Goal: Obtain resource: Download file/media

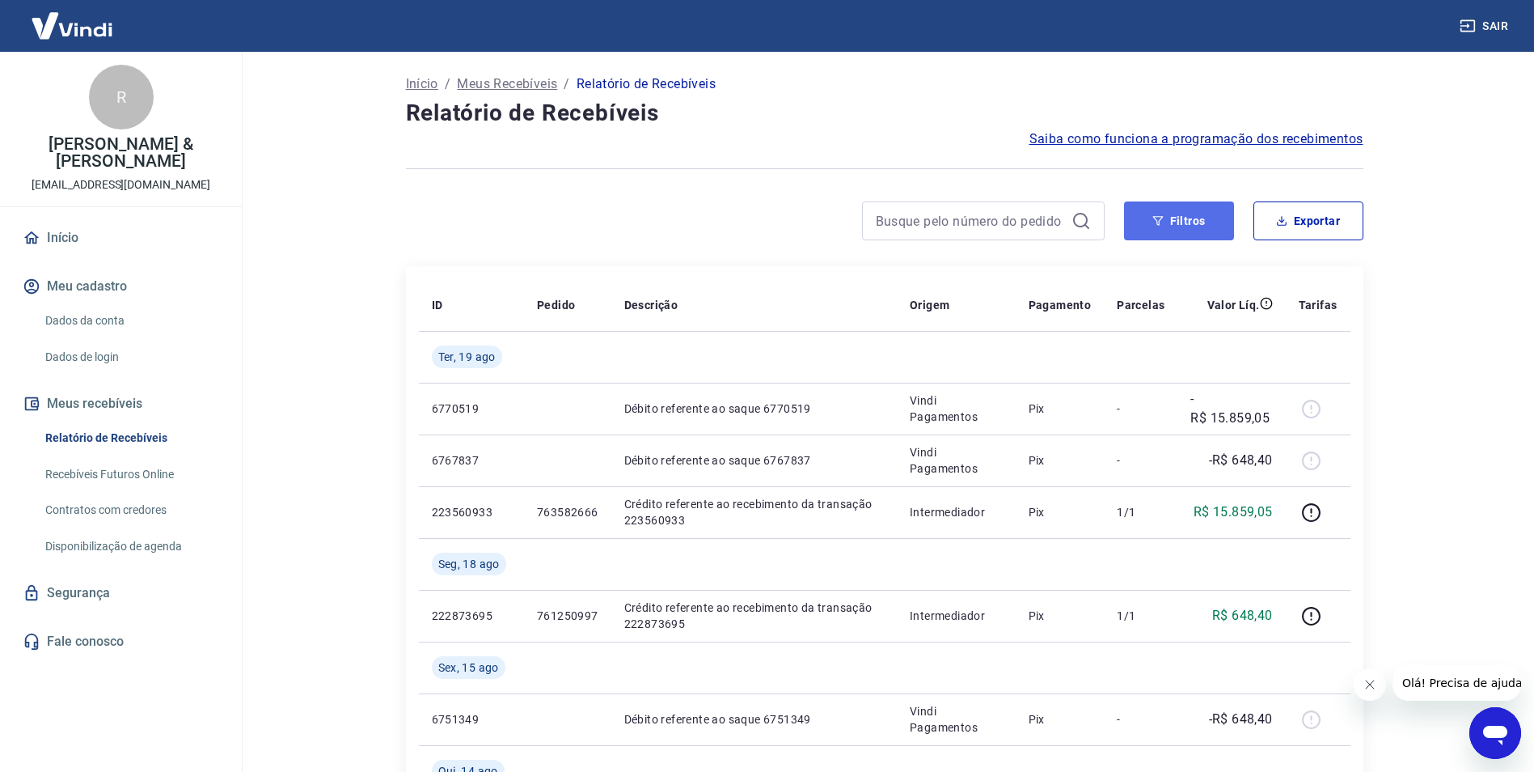
click at [1181, 216] on button "Filtros" at bounding box center [1179, 220] width 110 height 39
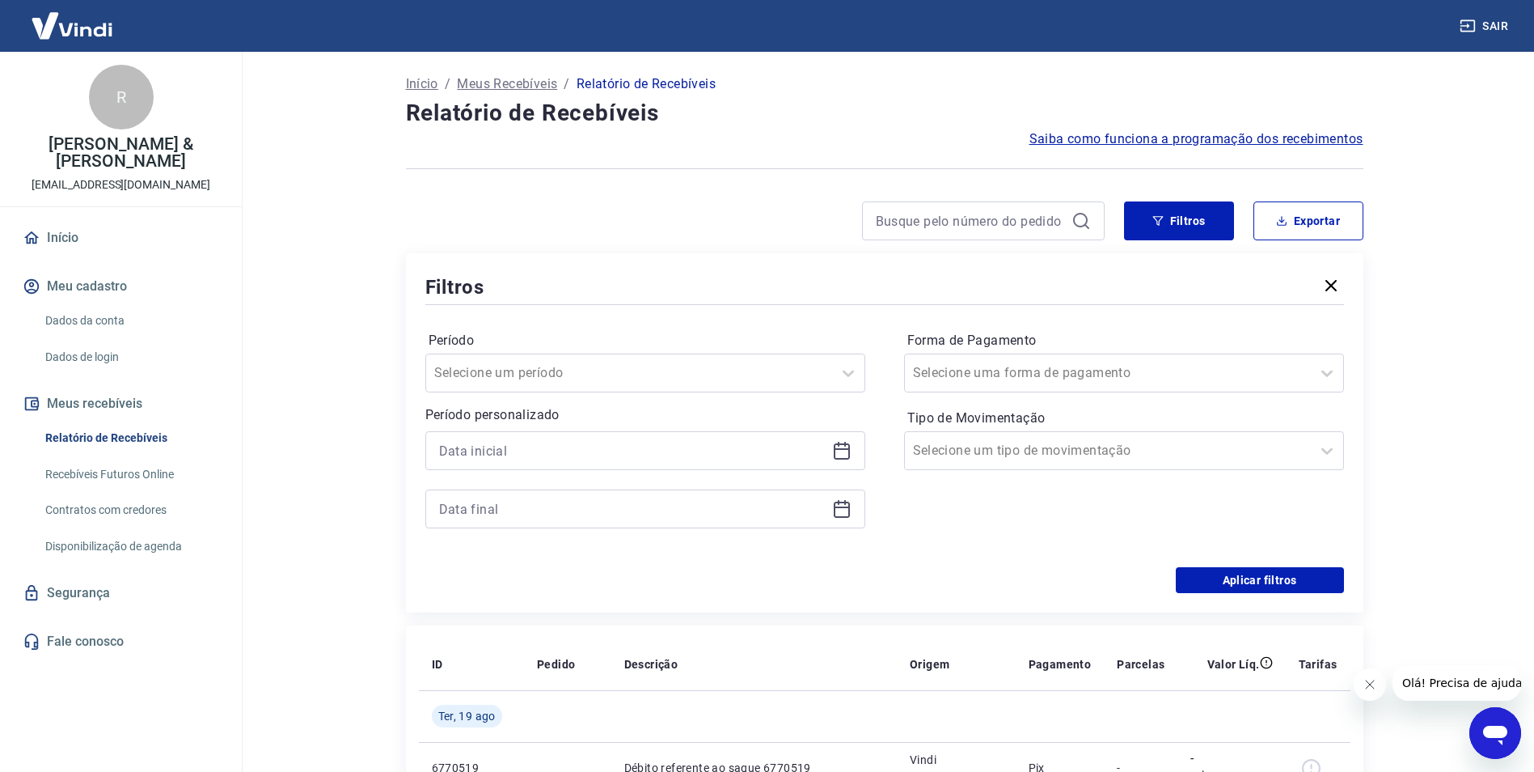
click at [761, 430] on div "Período personalizado" at bounding box center [645, 466] width 440 height 123
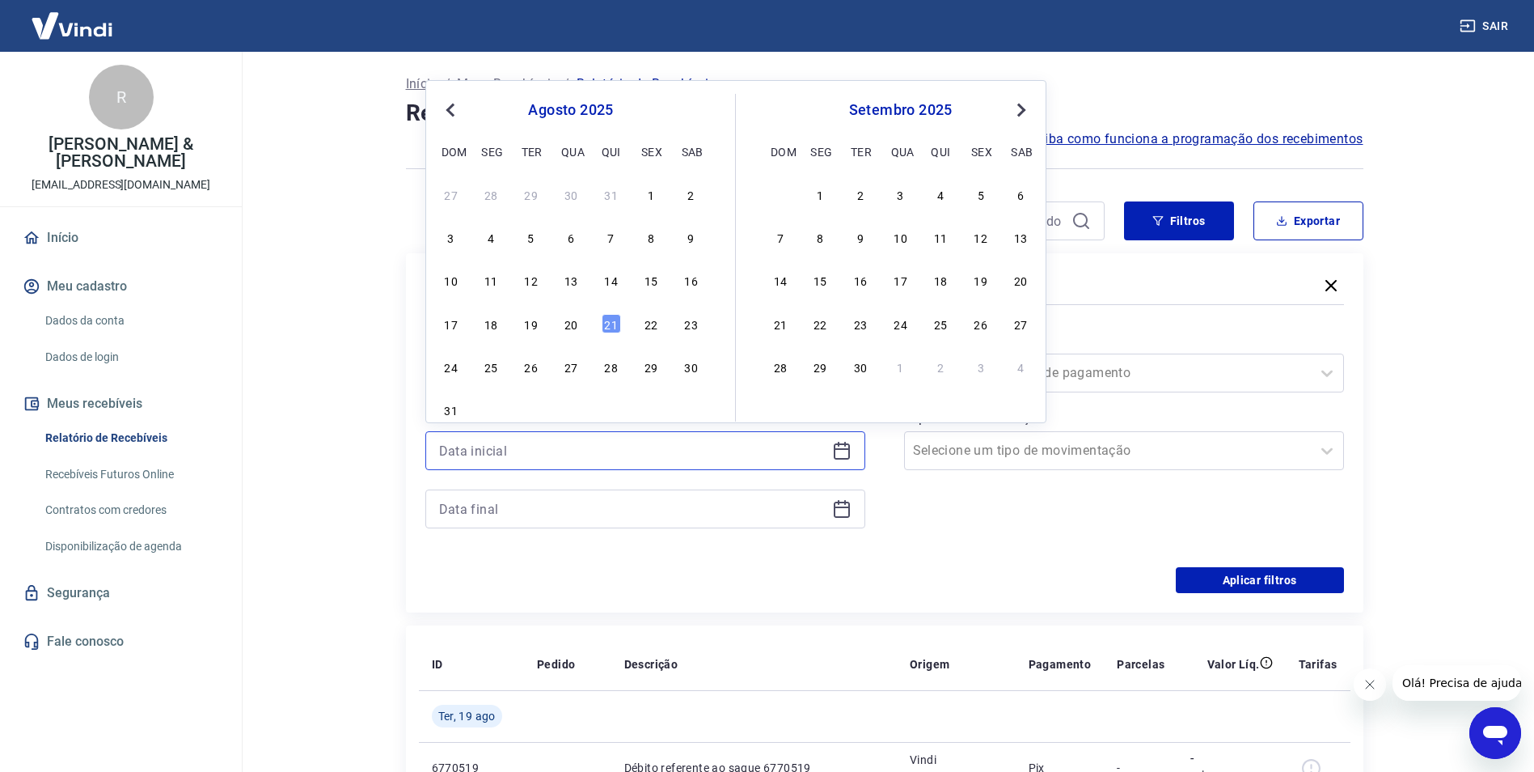
click at [807, 448] on input at bounding box center [632, 450] width 387 height 24
click at [643, 192] on div "1" at bounding box center [650, 193] width 19 height 19
type input "01/08/2025"
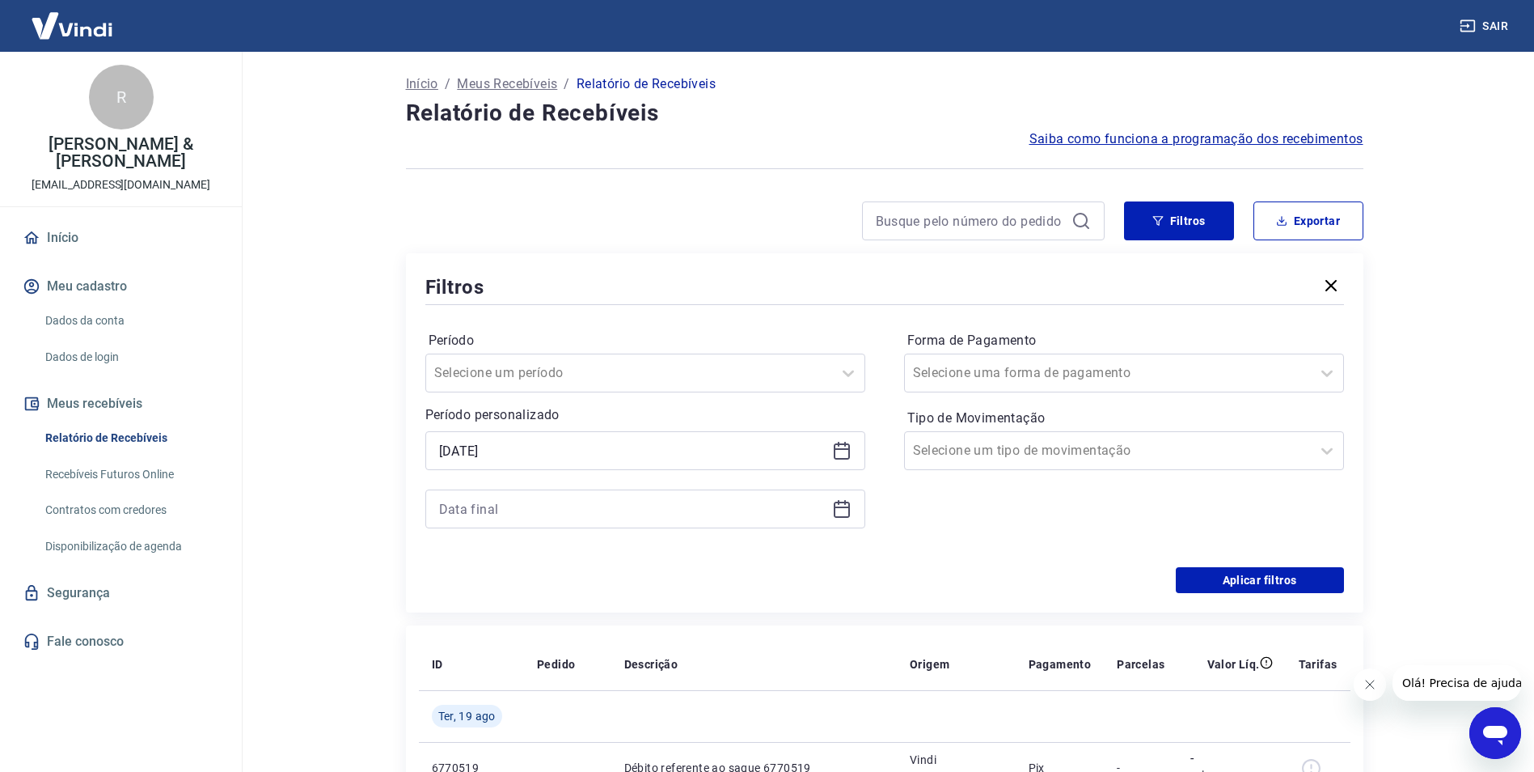
click at [847, 504] on icon at bounding box center [841, 508] width 19 height 19
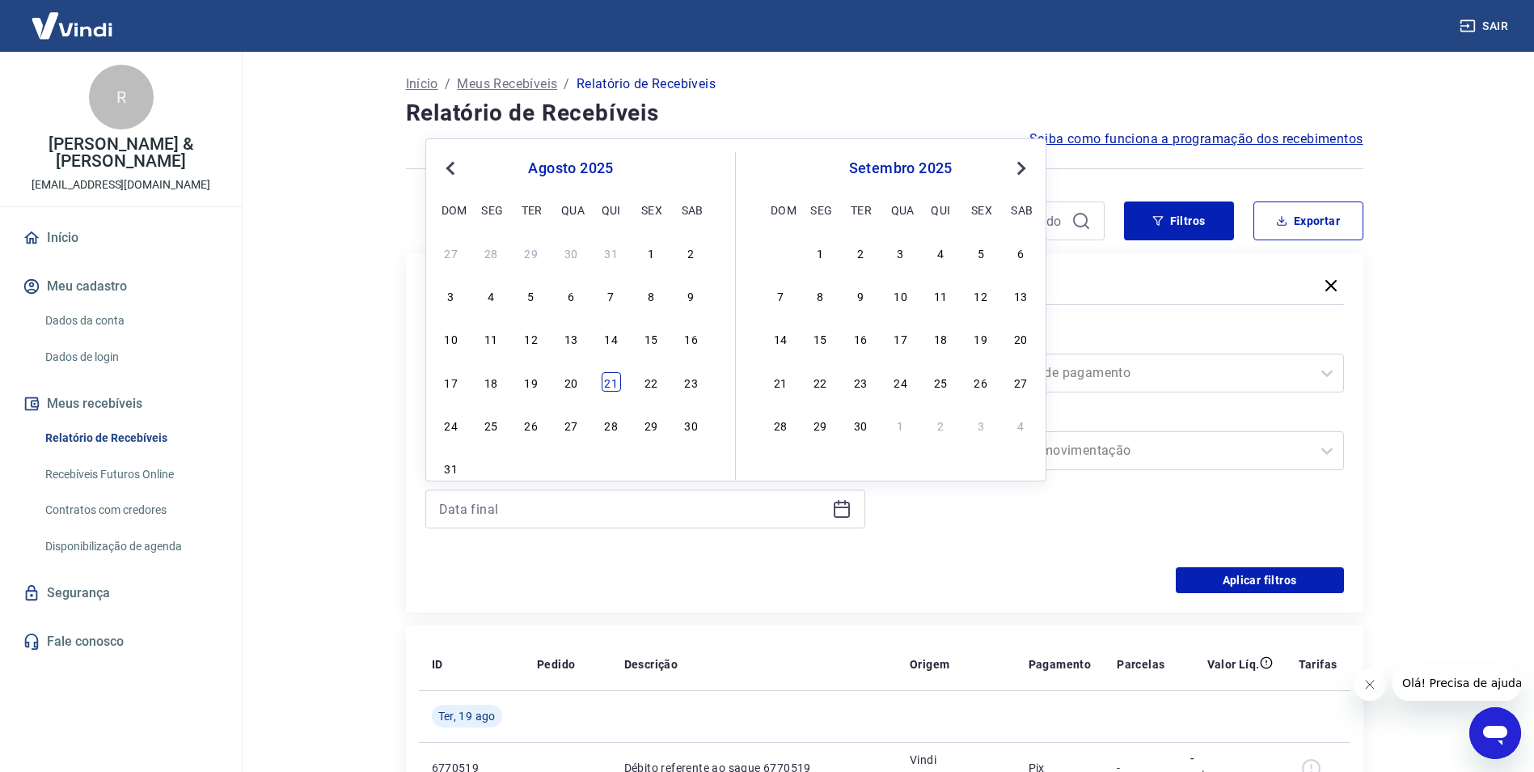
click at [618, 374] on div "21" at bounding box center [611, 381] width 19 height 19
type input "21/08/2025"
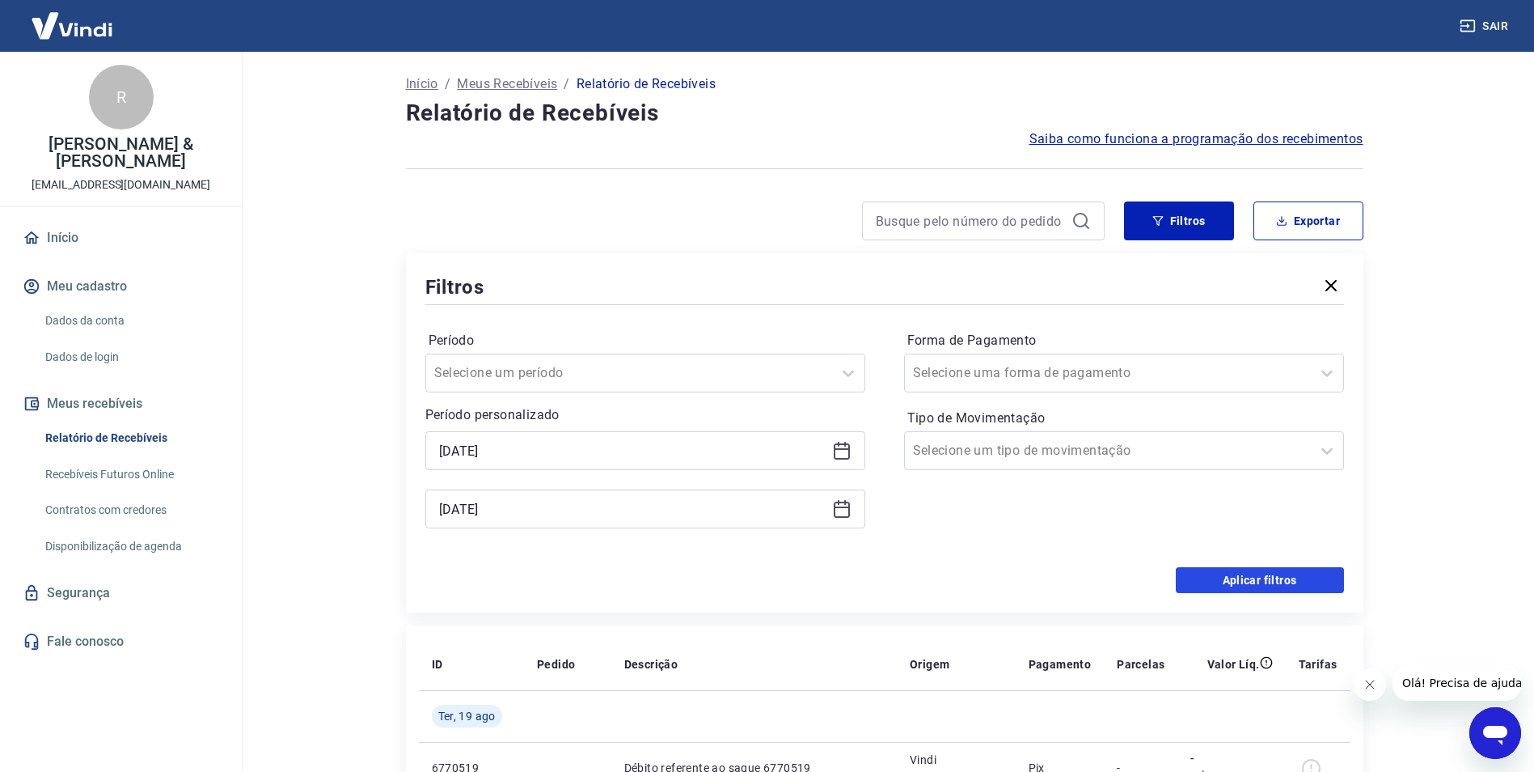
click at [1321, 572] on button "Aplicar filtros" at bounding box center [1260, 580] width 168 height 26
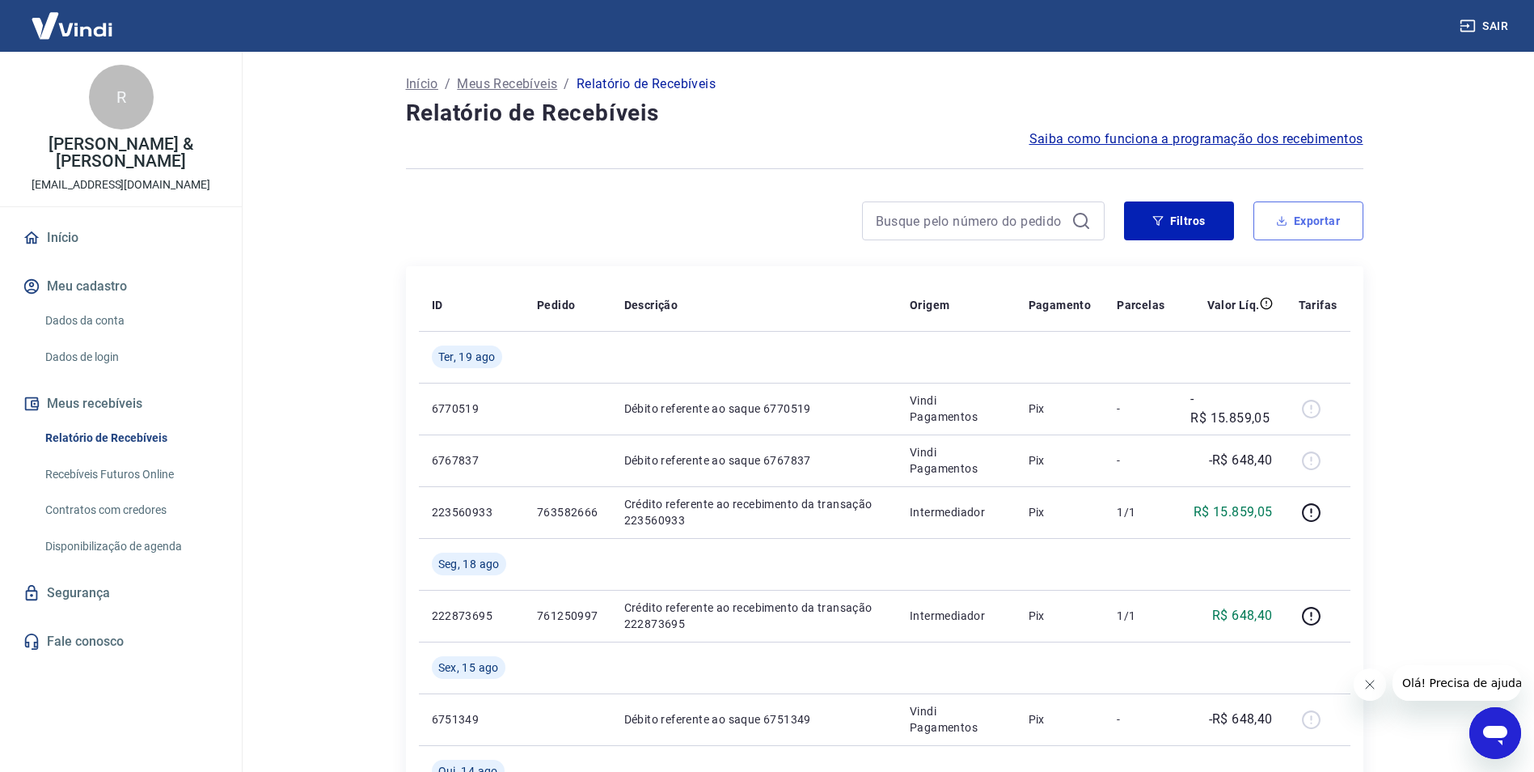
click at [1311, 220] on button "Exportar" at bounding box center [1309, 220] width 110 height 39
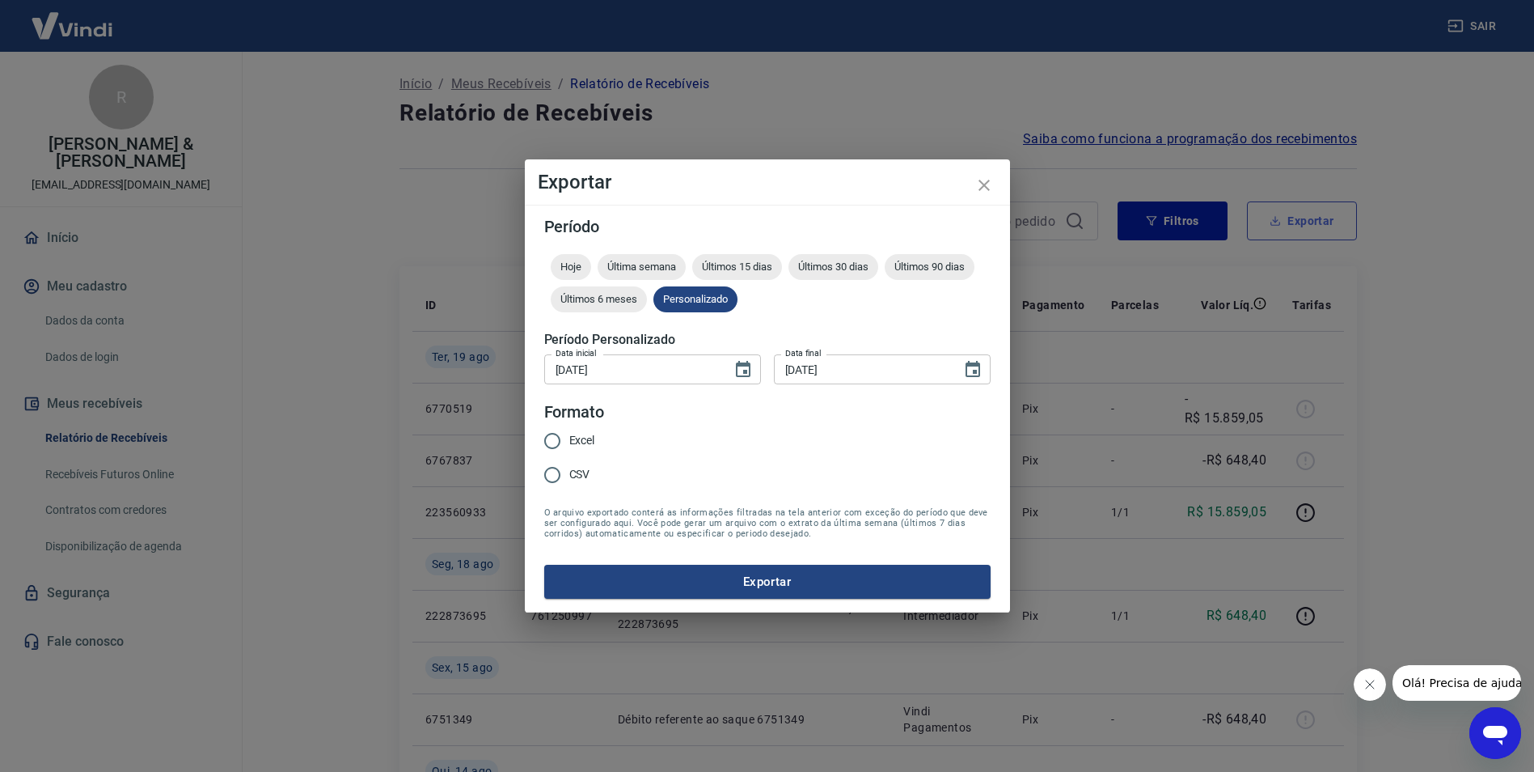
type input "01/08/2025"
type input "21/08/2025"
click at [863, 578] on button "Exportar" at bounding box center [773, 582] width 446 height 34
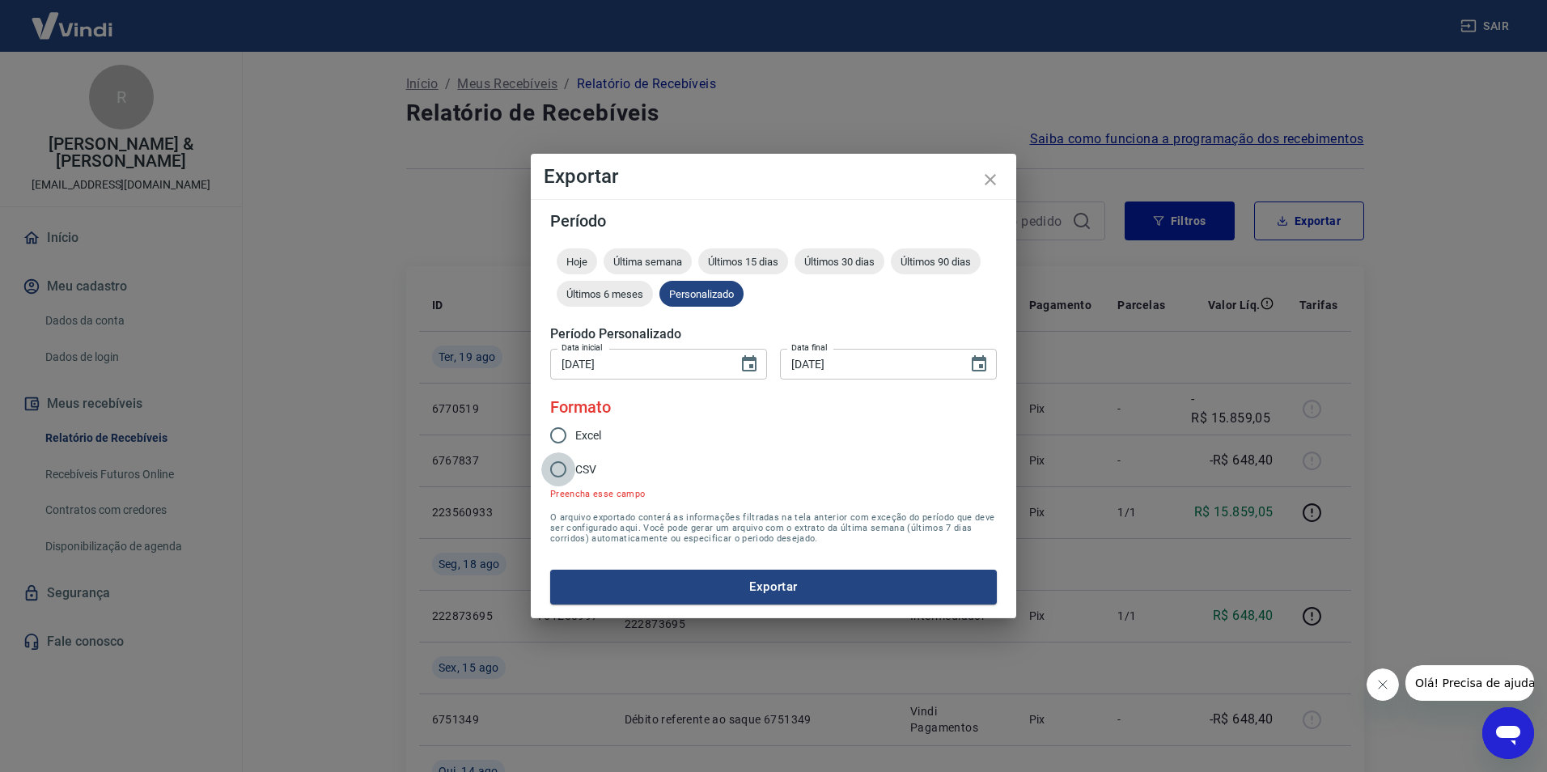
click at [566, 471] on input "CSV" at bounding box center [558, 469] width 34 height 34
radio input "true"
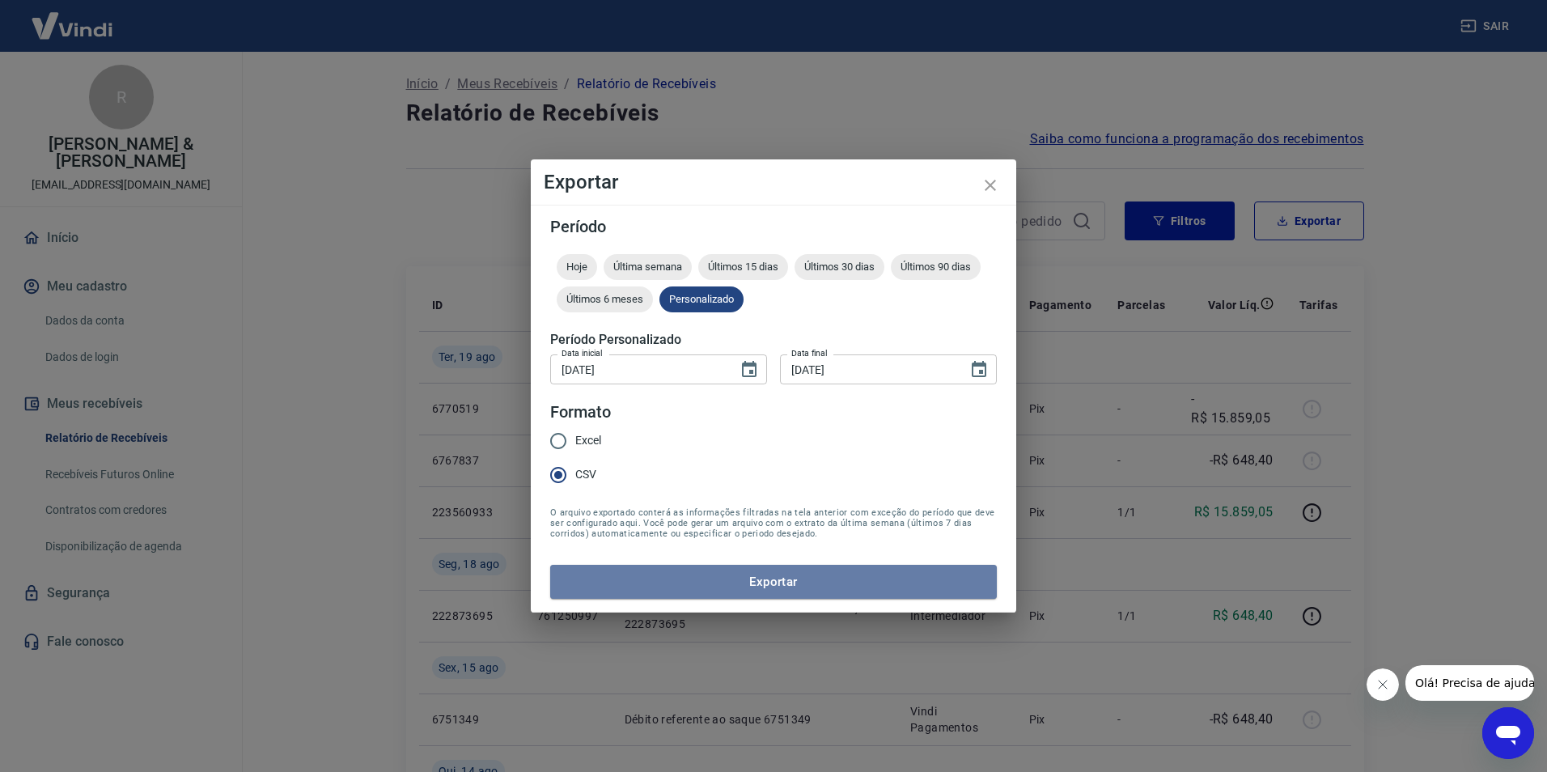
click at [730, 576] on button "Exportar" at bounding box center [773, 582] width 446 height 34
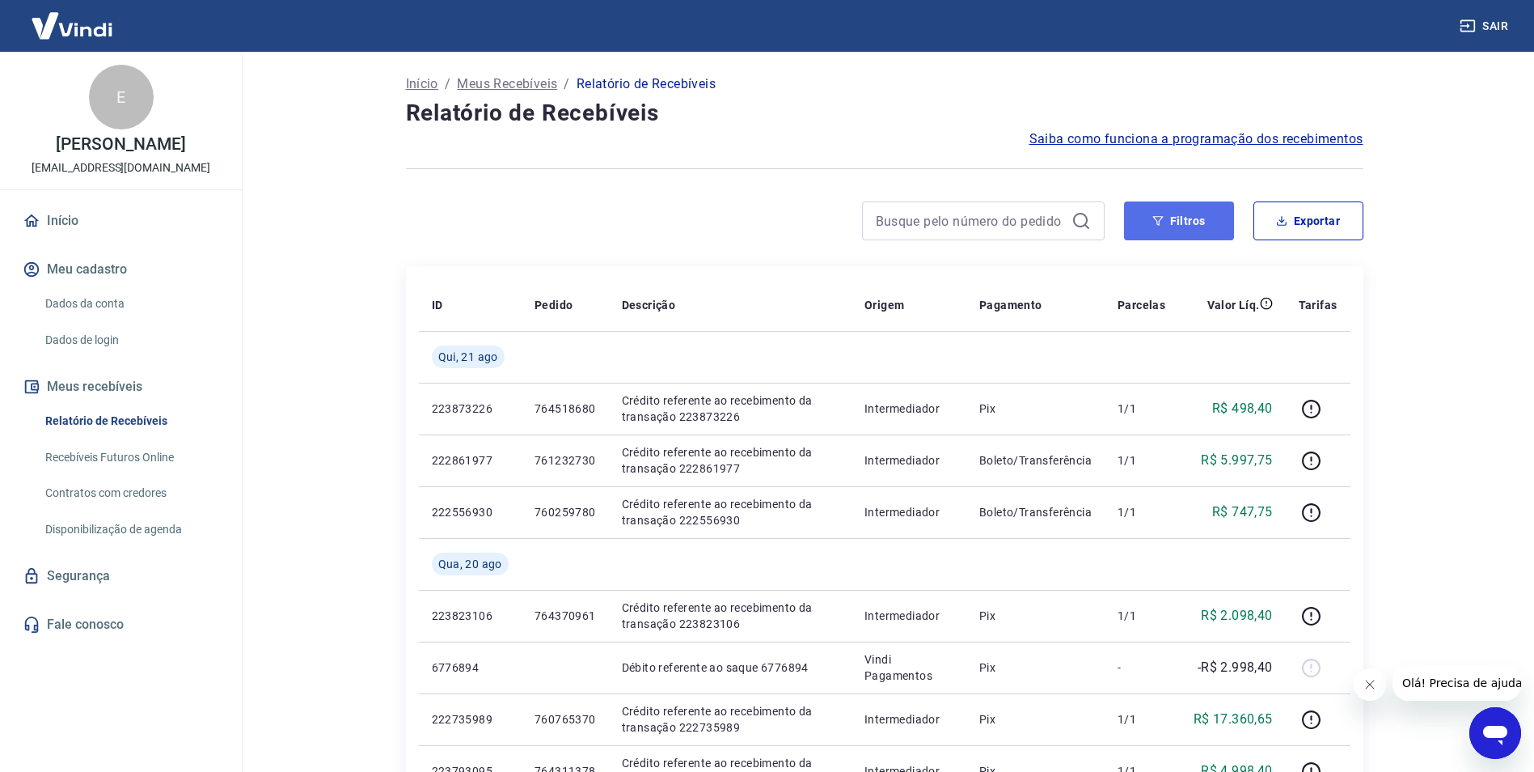
click at [1168, 222] on button "Filtros" at bounding box center [1179, 220] width 110 height 39
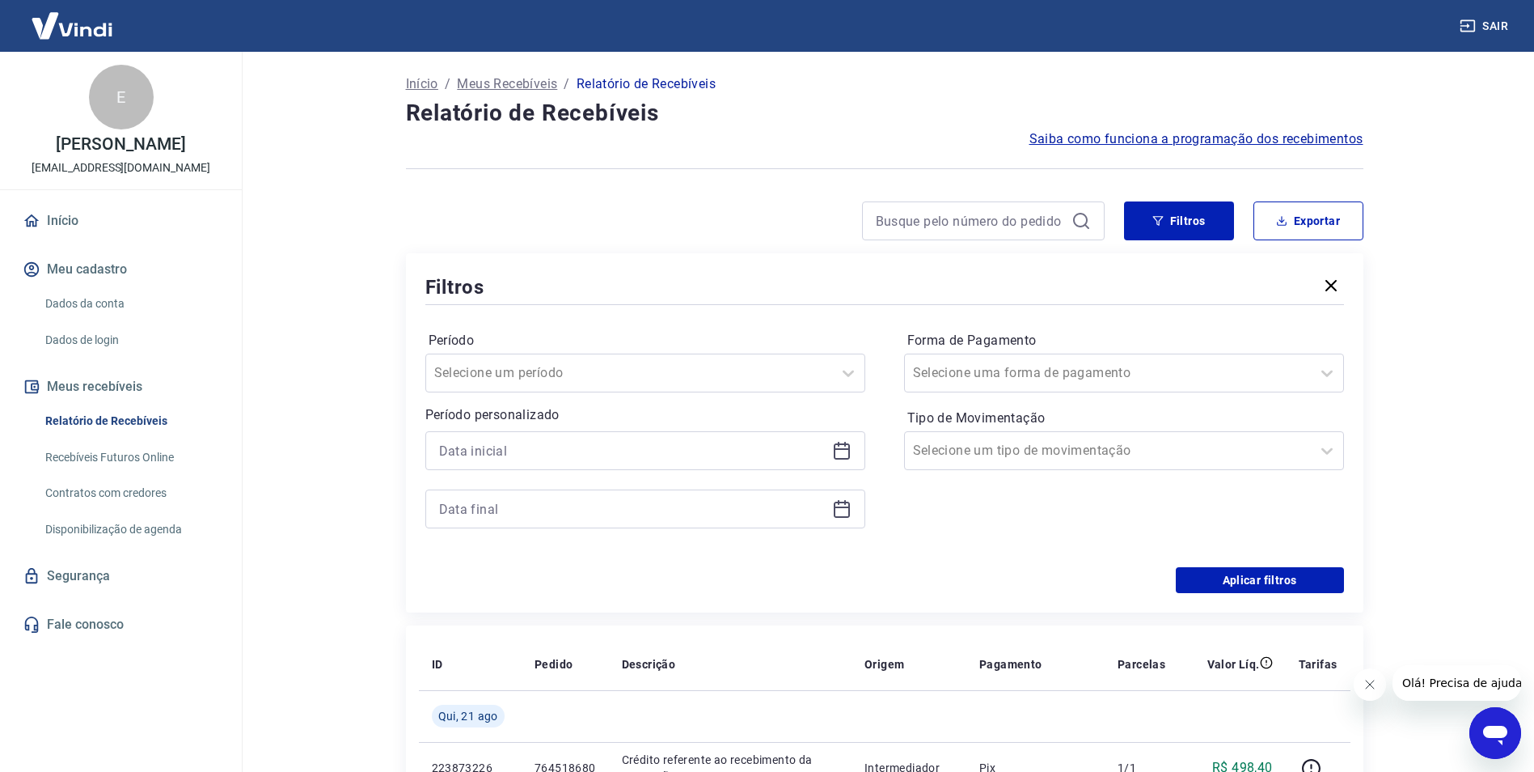
click at [850, 451] on icon at bounding box center [841, 450] width 19 height 19
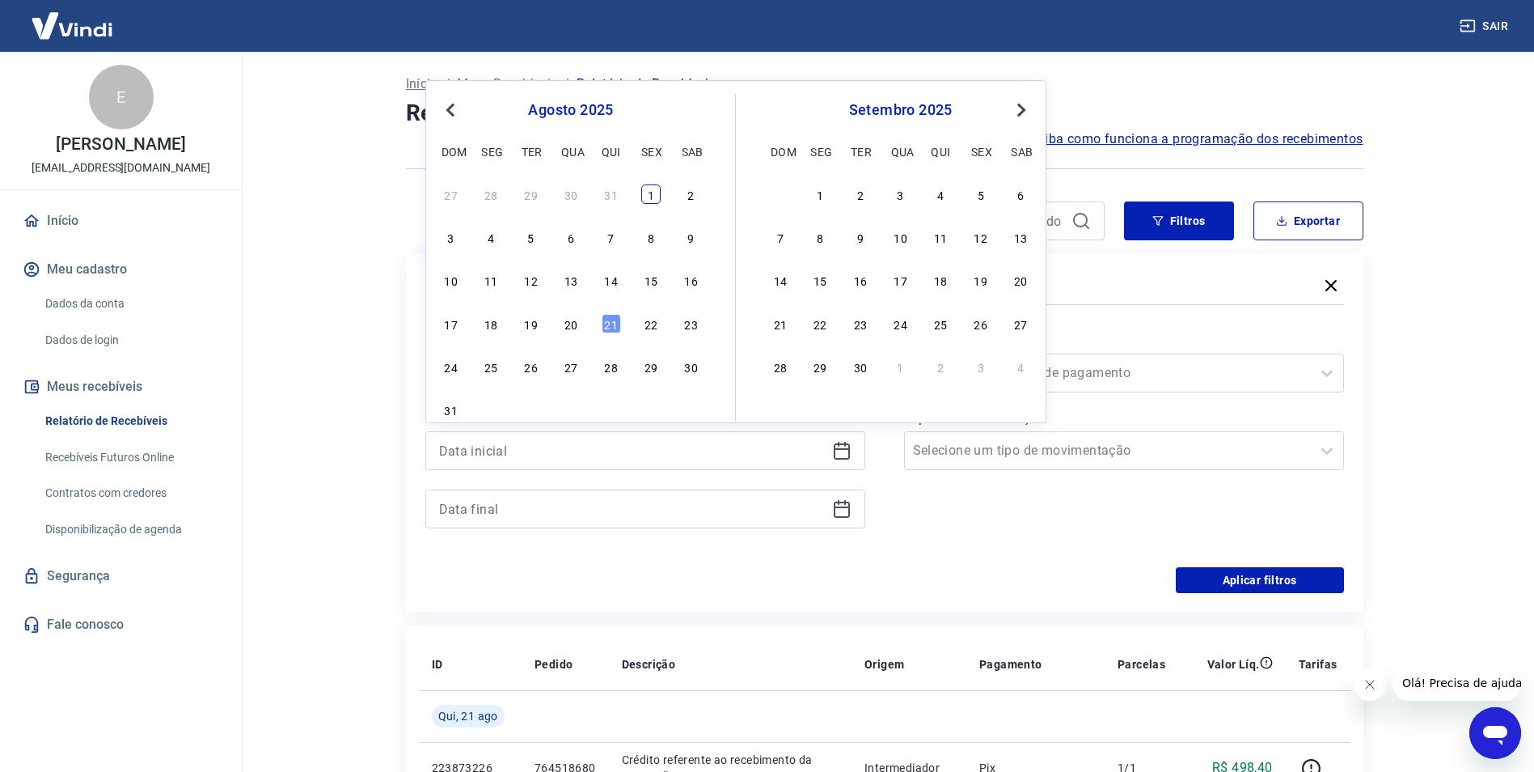
click at [645, 193] on div "1" at bounding box center [650, 193] width 19 height 19
type input "01/08/2025"
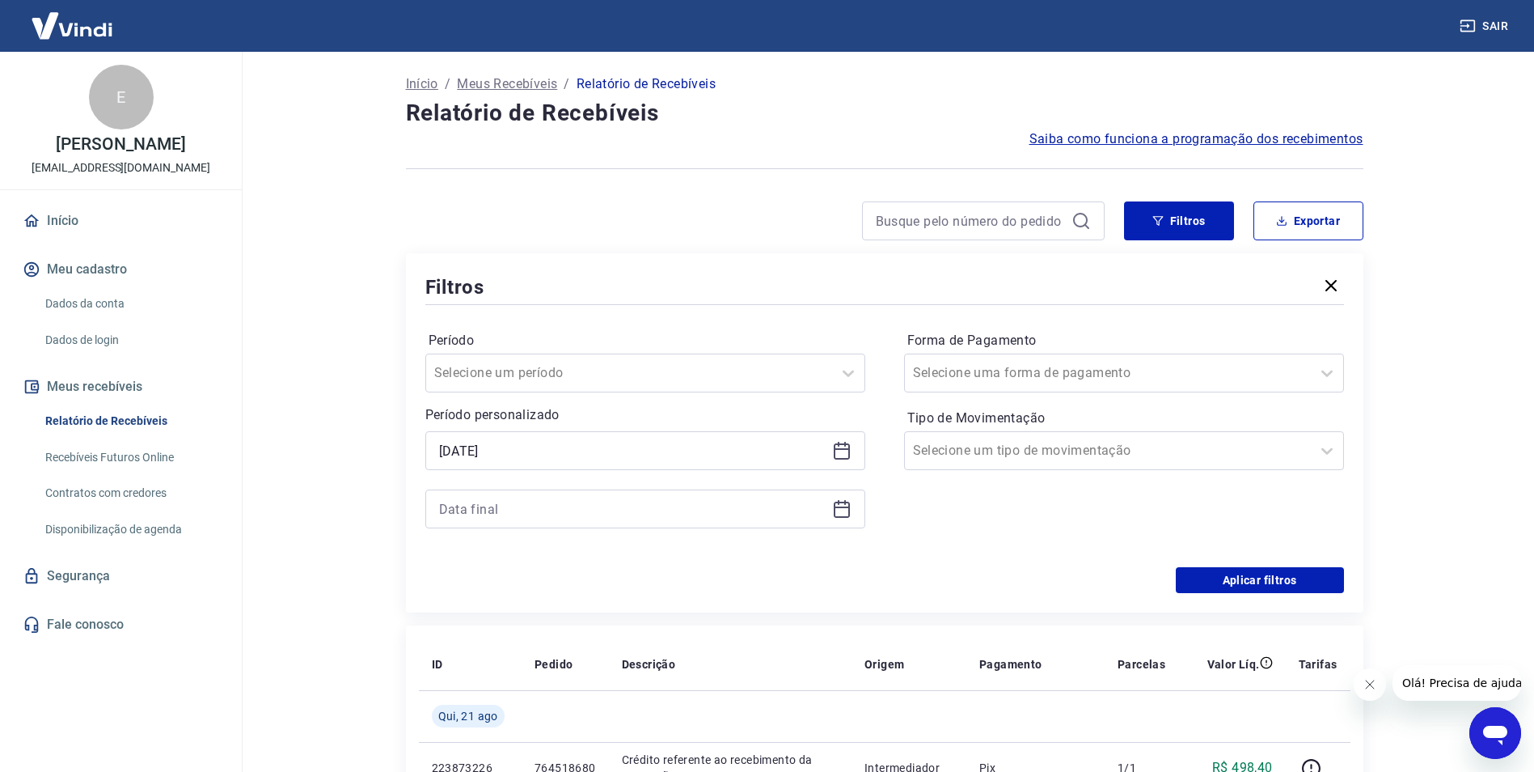
click at [852, 509] on div at bounding box center [645, 508] width 440 height 39
click at [845, 509] on icon at bounding box center [841, 508] width 19 height 19
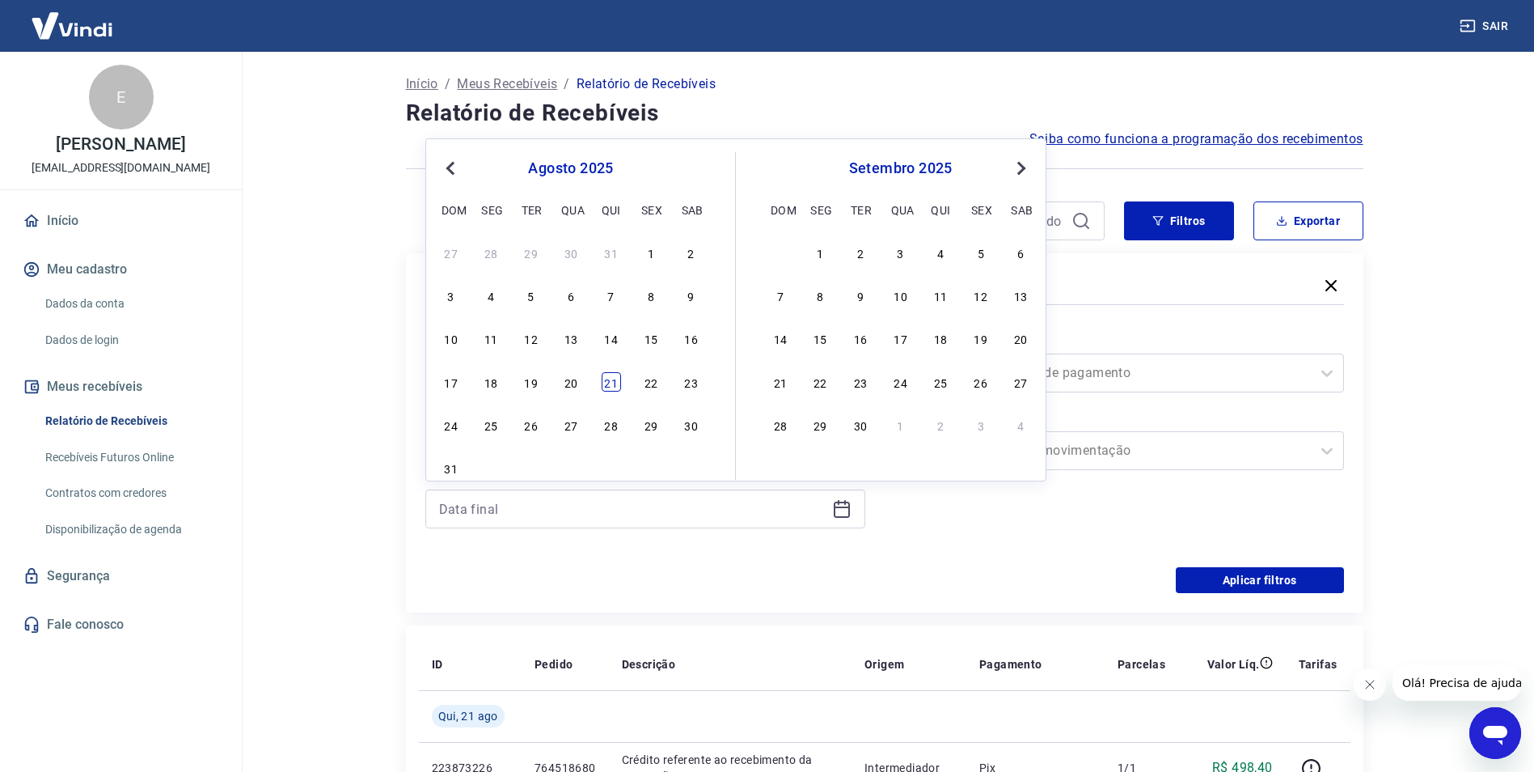
click at [607, 387] on div "21" at bounding box center [611, 381] width 19 height 19
type input "21/08/2025"
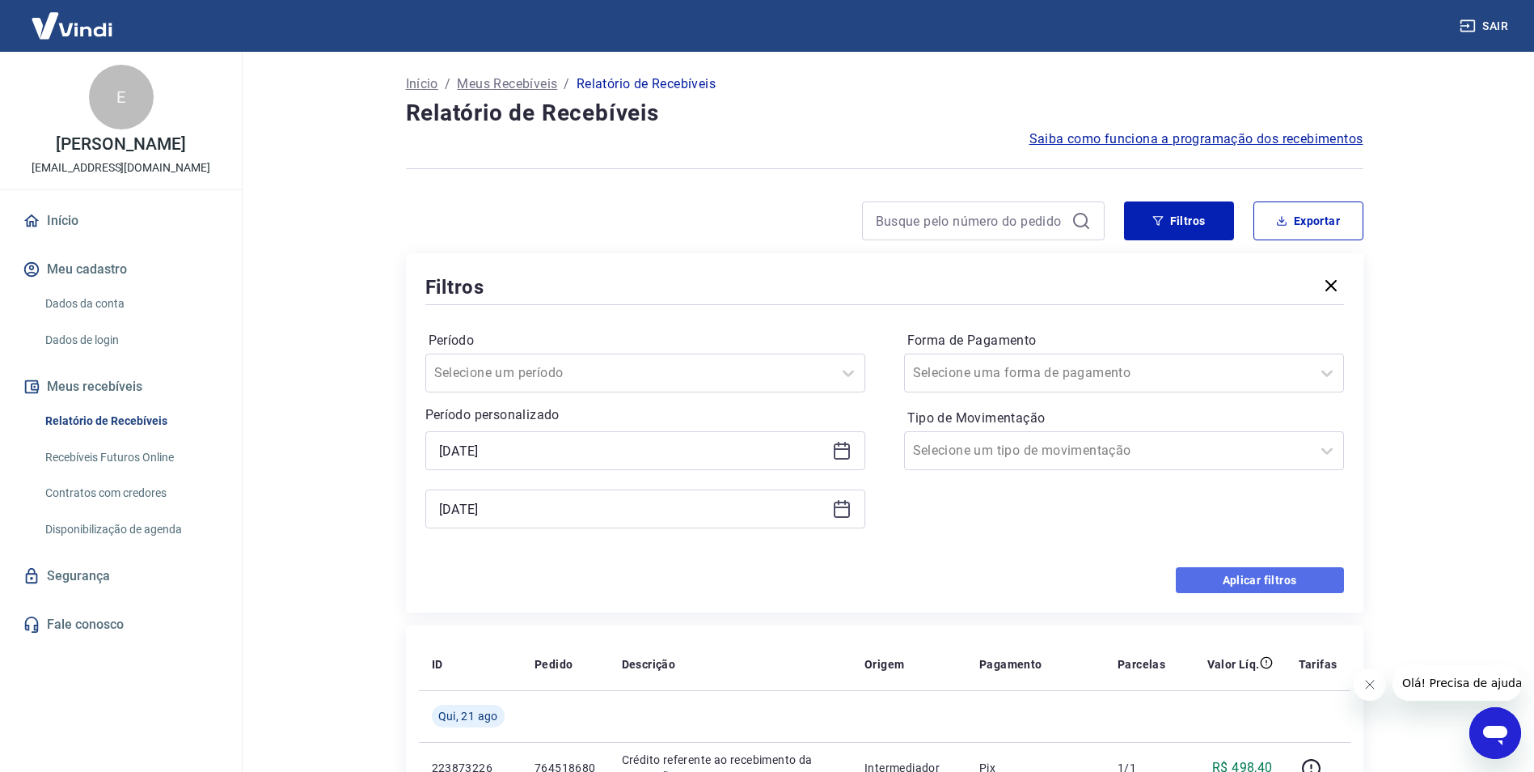
click at [1281, 571] on button "Aplicar filtros" at bounding box center [1260, 580] width 168 height 26
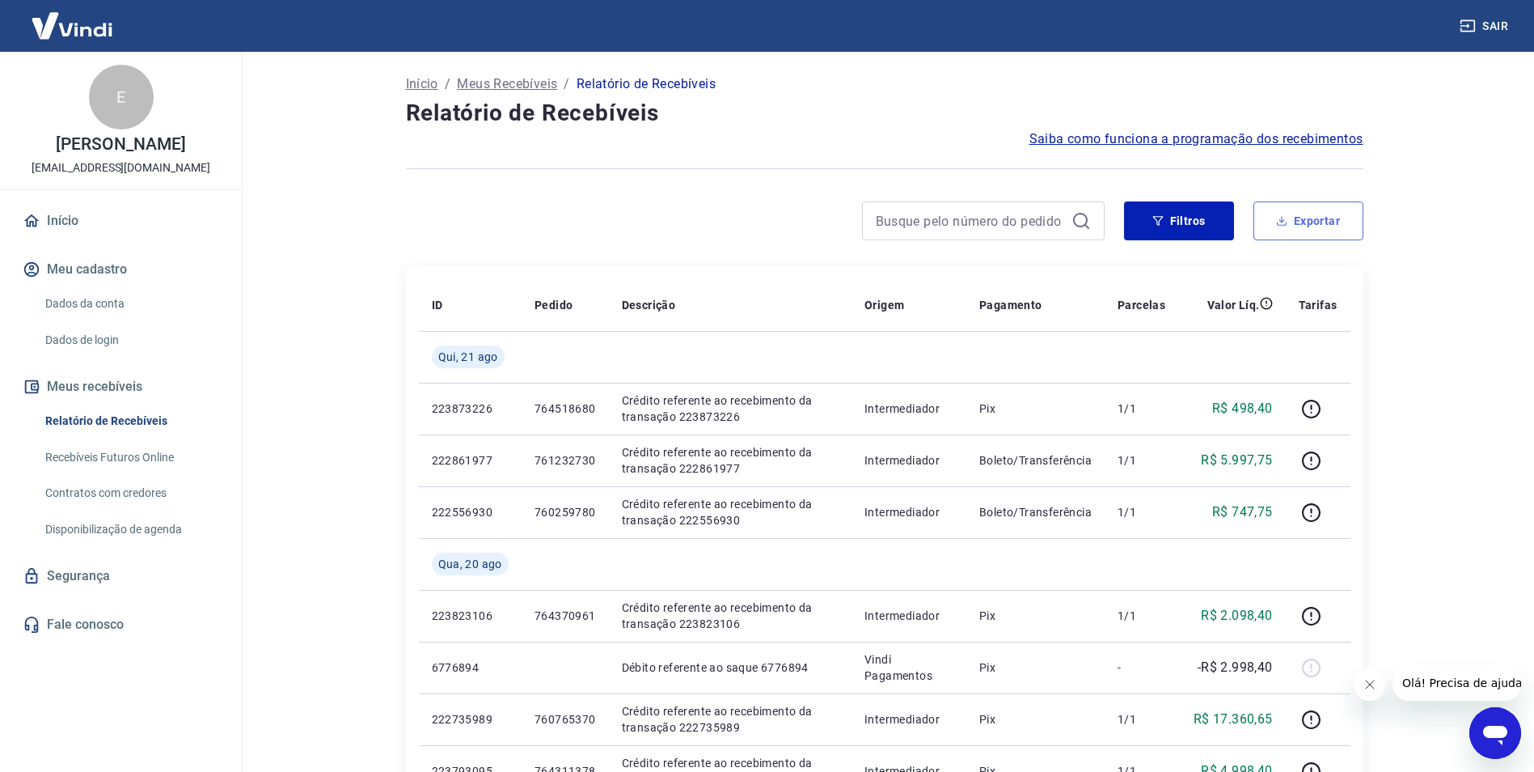
click at [1318, 205] on button "Exportar" at bounding box center [1309, 220] width 110 height 39
type input "01/08/2025"
type input "21/08/2025"
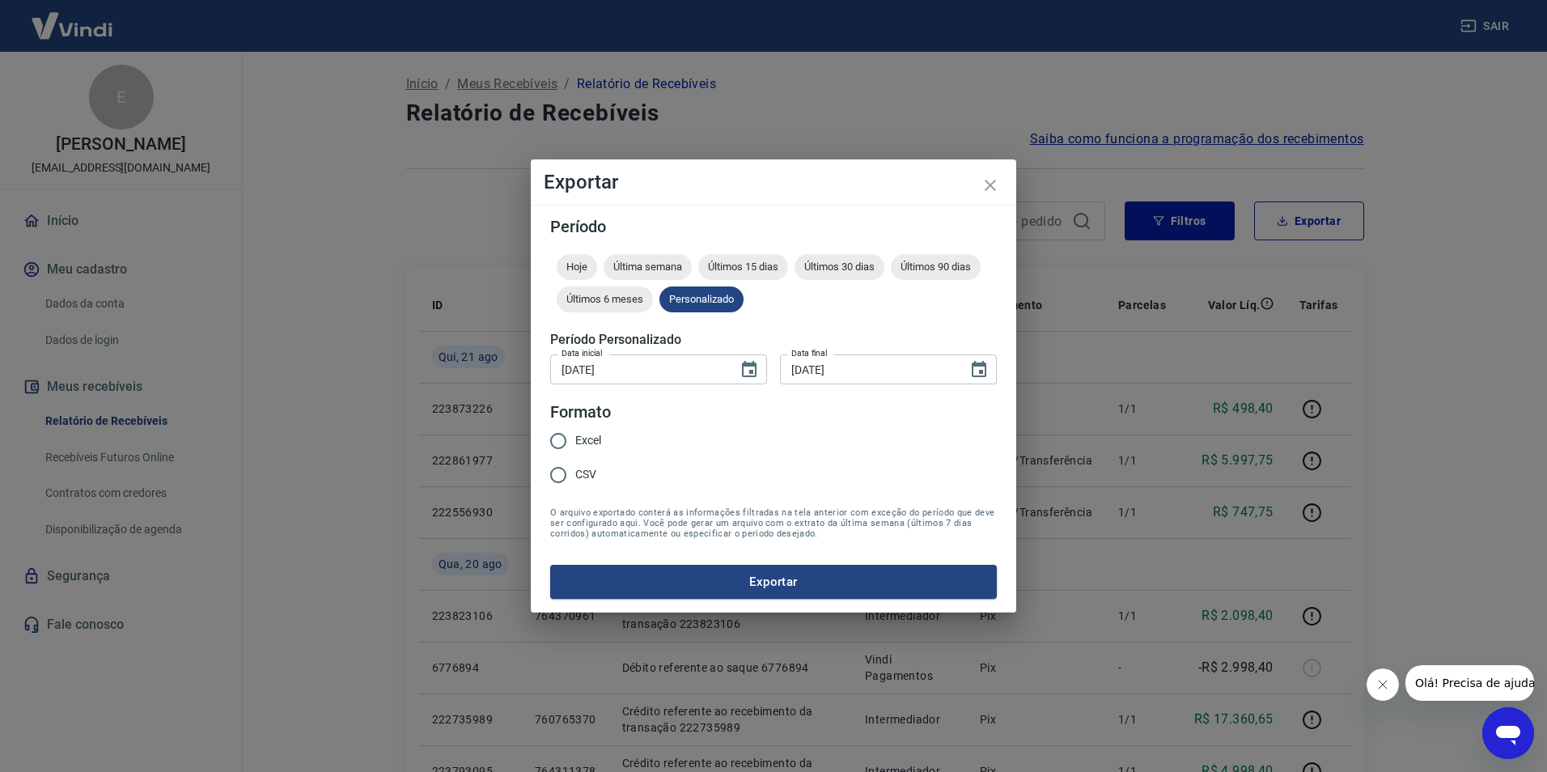
click at [586, 470] on span "CSV" at bounding box center [585, 474] width 21 height 17
click at [575, 470] on input "CSV" at bounding box center [558, 475] width 34 height 34
radio input "true"
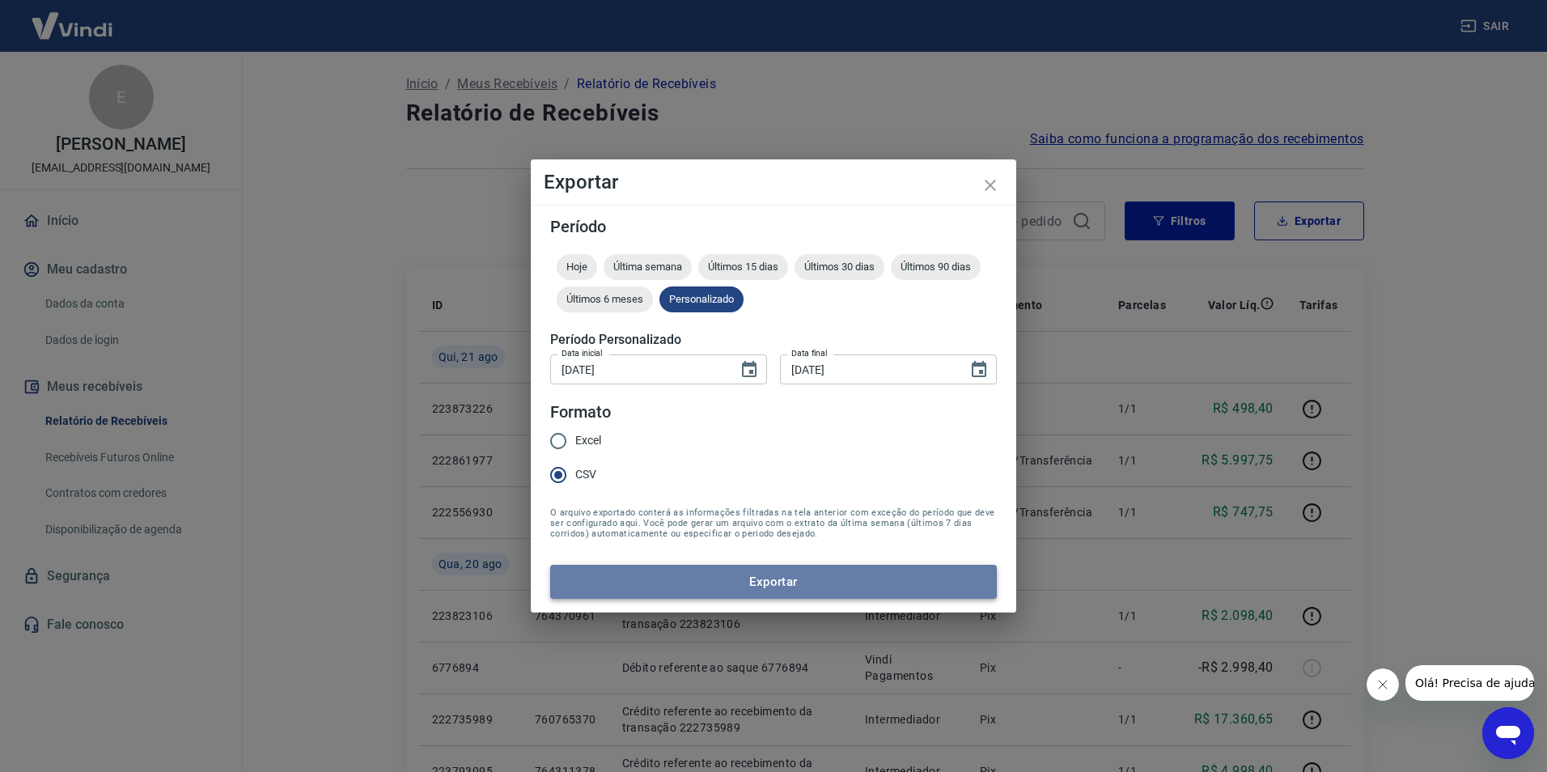
click at [675, 567] on button "Exportar" at bounding box center [773, 582] width 446 height 34
